Goal: Task Accomplishment & Management: Manage account settings

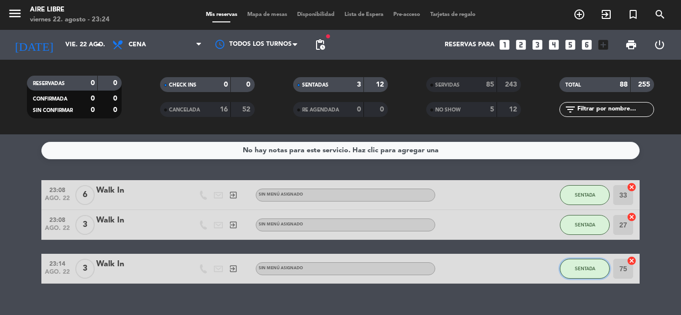
click at [584, 269] on span "SENTADA" at bounding box center [585, 268] width 20 height 5
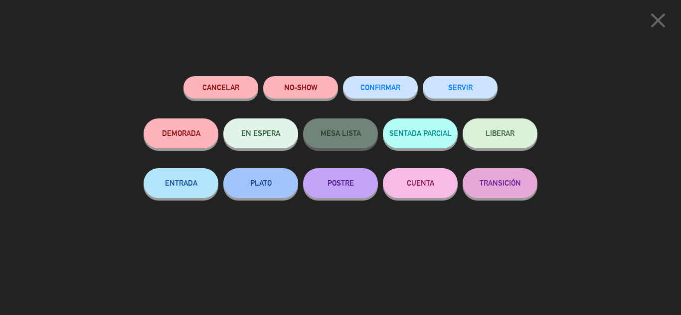
click at [473, 87] on button "SERVIR" at bounding box center [460, 87] width 75 height 22
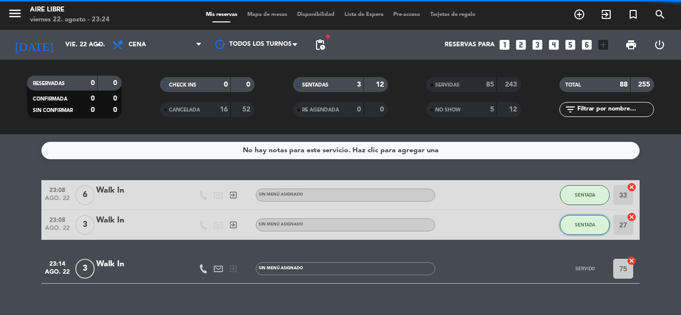
click at [587, 223] on span "SENTADA" at bounding box center [585, 224] width 20 height 5
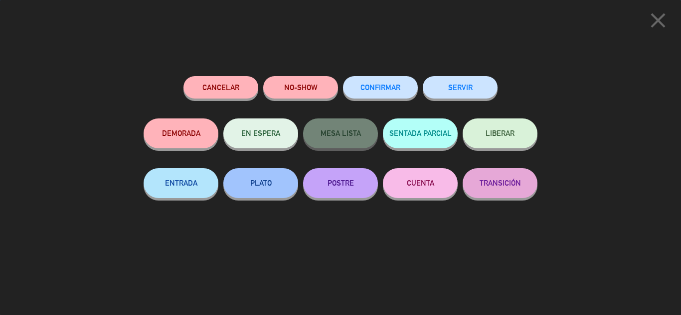
click at [459, 82] on button "SERVIR" at bounding box center [460, 87] width 75 height 22
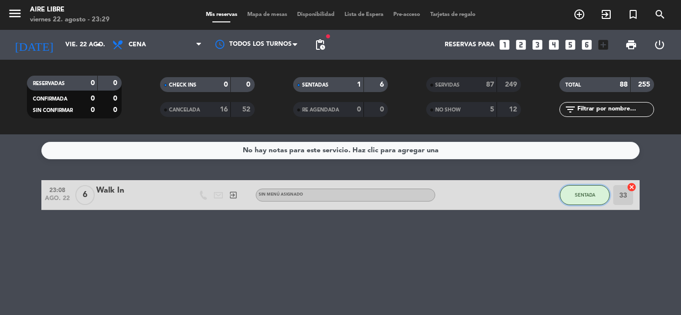
click at [589, 198] on button "SENTADA" at bounding box center [585, 195] width 50 height 20
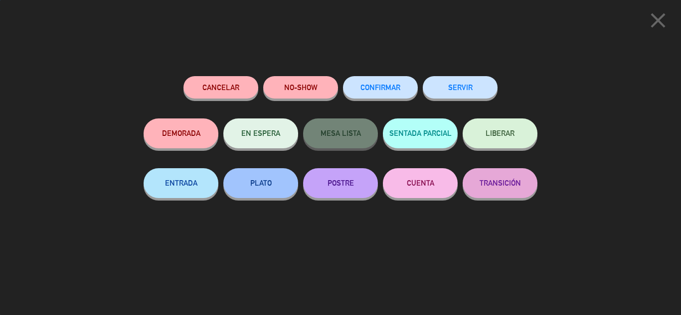
click at [456, 78] on button "SERVIR" at bounding box center [460, 87] width 75 height 22
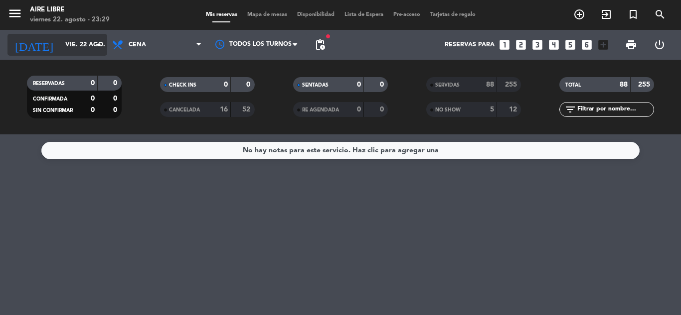
click at [72, 51] on input "vie. 22 ago." at bounding box center [102, 44] width 84 height 17
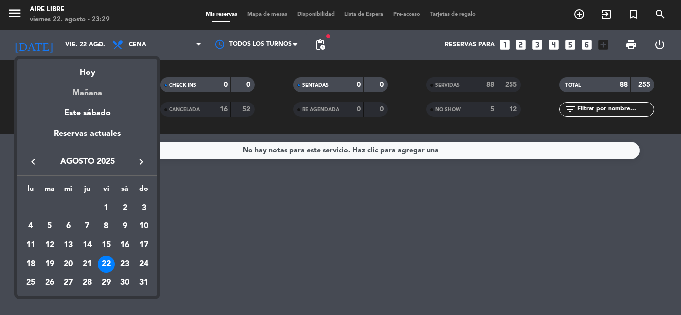
click at [89, 93] on div "Mañana" at bounding box center [87, 89] width 140 height 20
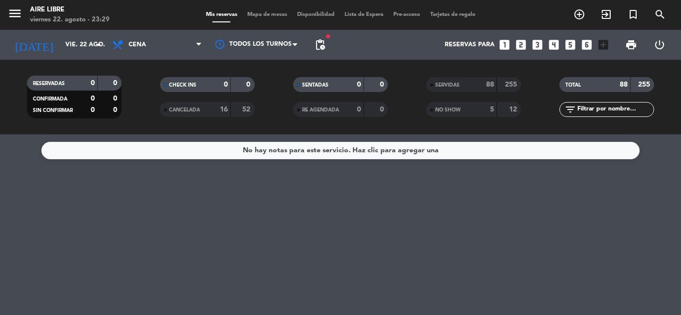
type input "sáb. 23 ago."
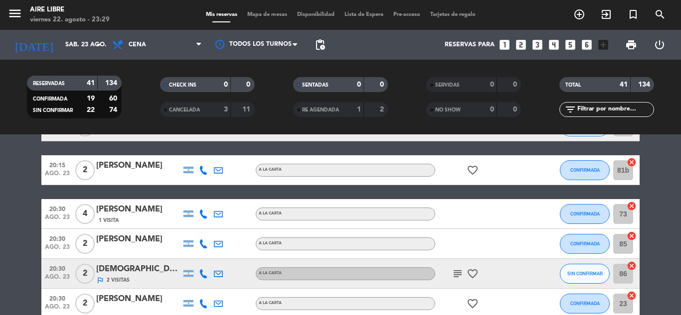
scroll to position [91, 0]
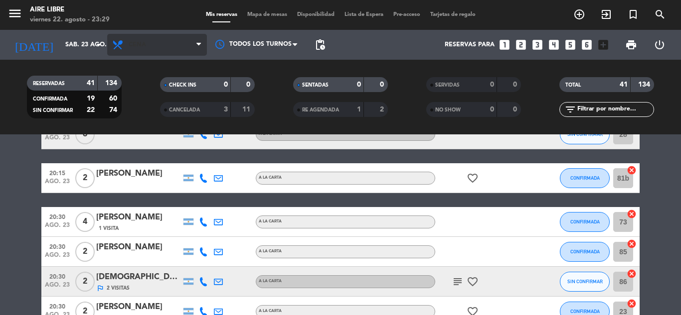
click at [144, 41] on span "Cena" at bounding box center [137, 44] width 17 height 7
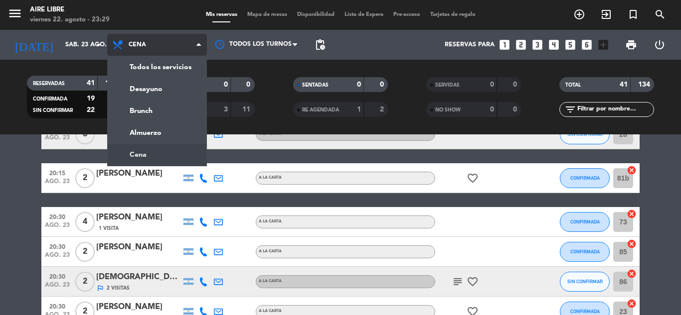
click at [141, 111] on div "menu Aire Libre [DATE] 22. agosto - 23:29 Mis reservas Mapa de mesas Disponibil…" at bounding box center [340, 67] width 681 height 135
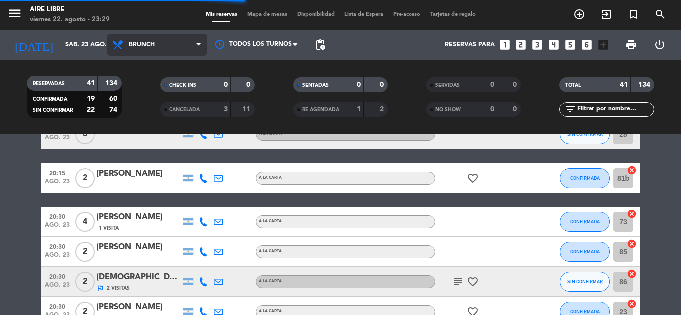
scroll to position [0, 0]
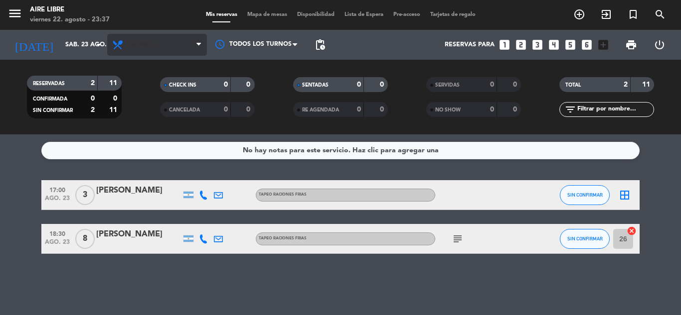
click at [139, 41] on span "Brunch" at bounding box center [142, 44] width 26 height 7
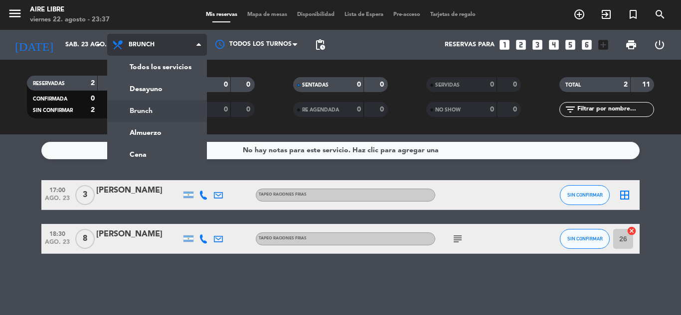
click at [147, 133] on div "menu Aire Libre [DATE] 22. agosto - 23:37 Mis reservas Mapa de mesas Disponibil…" at bounding box center [340, 67] width 681 height 135
